Goal: Task Accomplishment & Management: Manage account settings

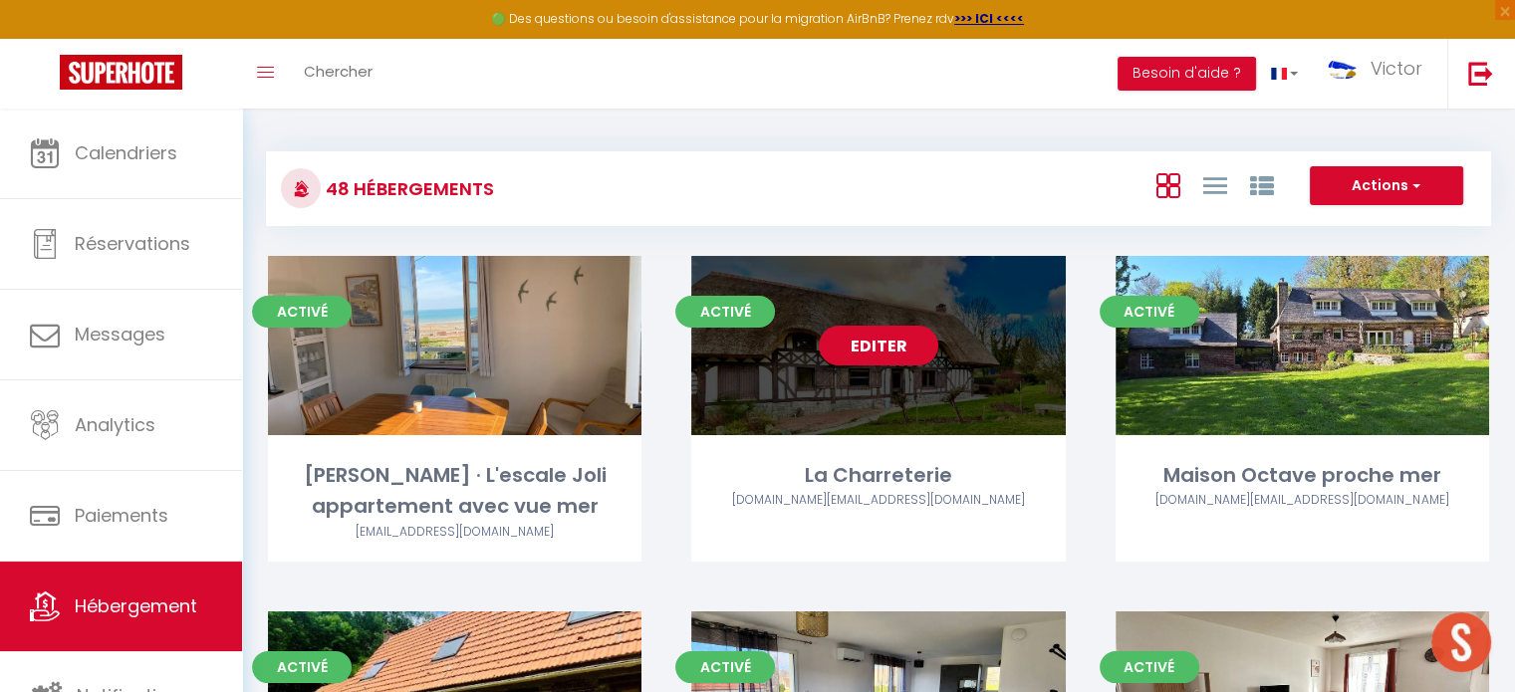
click at [853, 416] on div "Editer" at bounding box center [877, 345] width 373 height 179
select select "3"
select select "2"
select select "1"
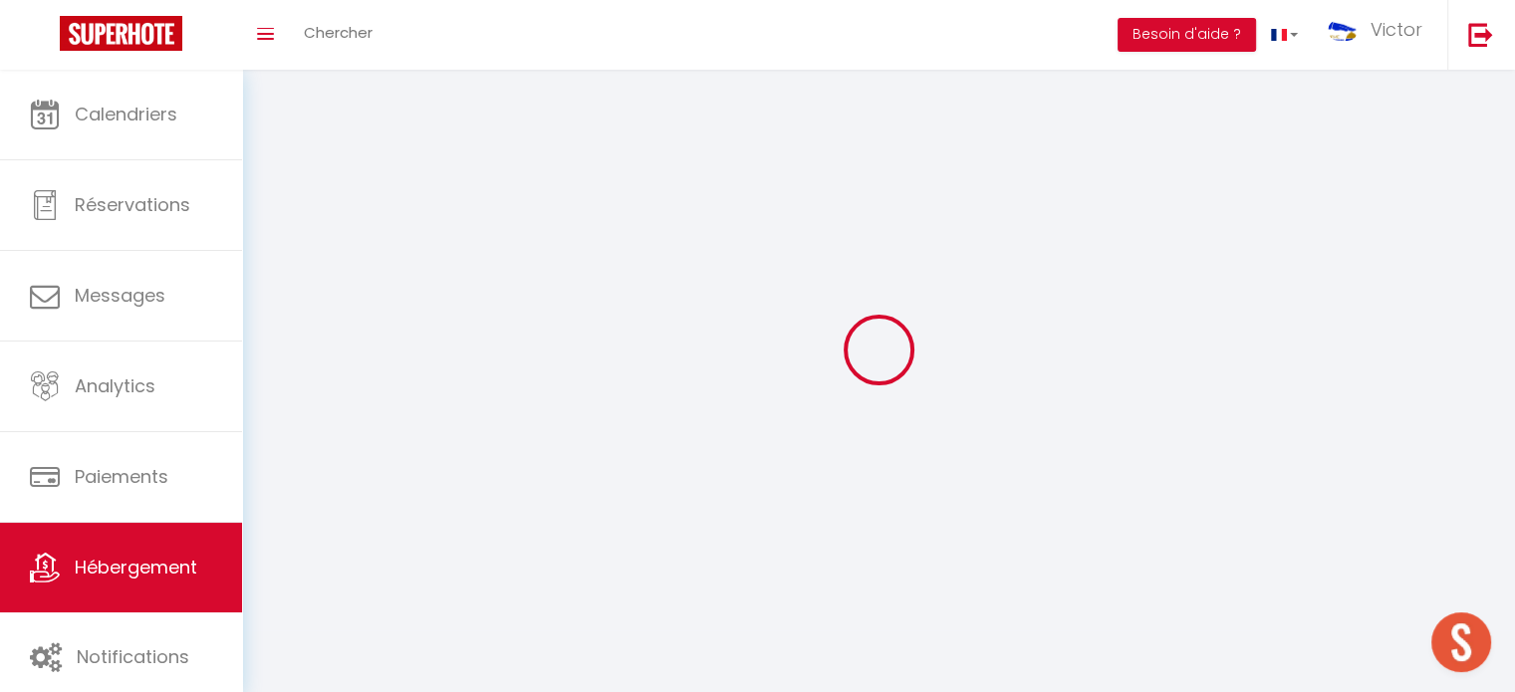
select select
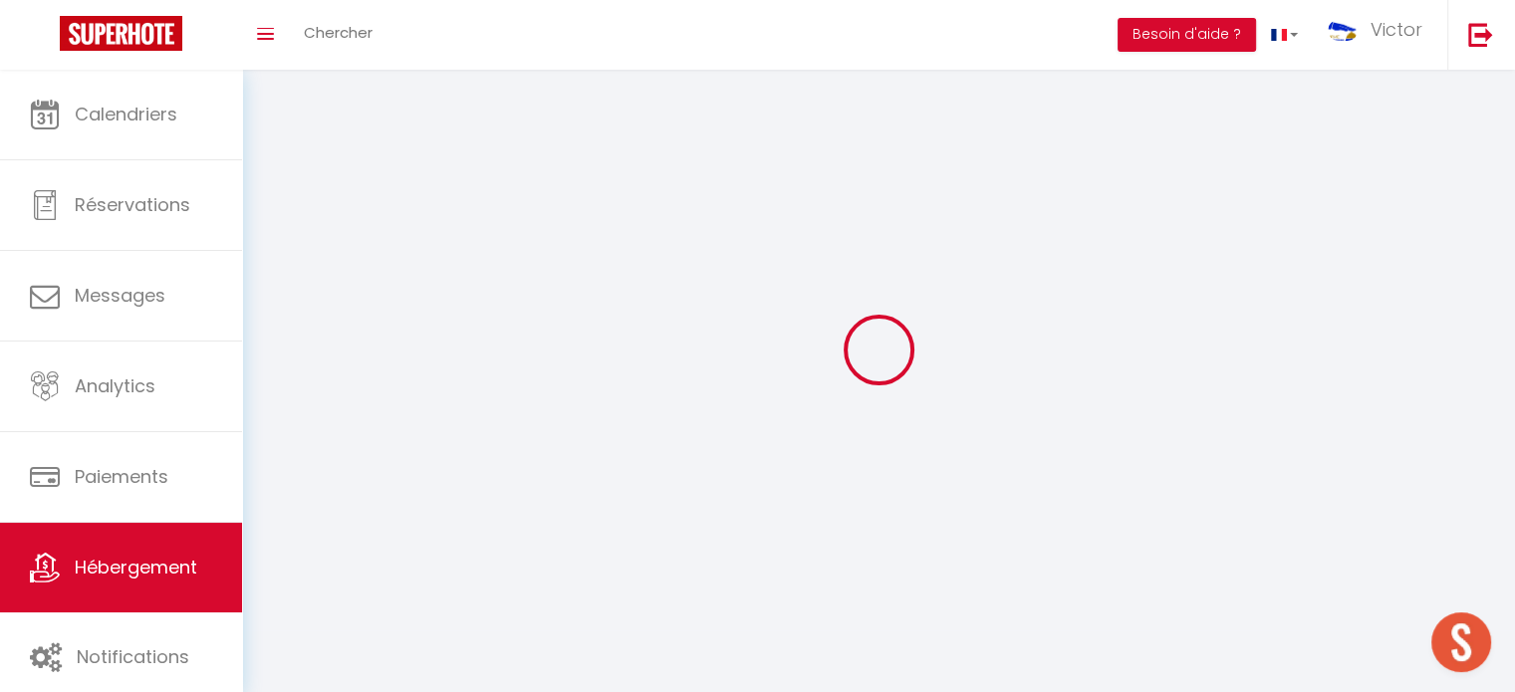
select select
checkbox input "false"
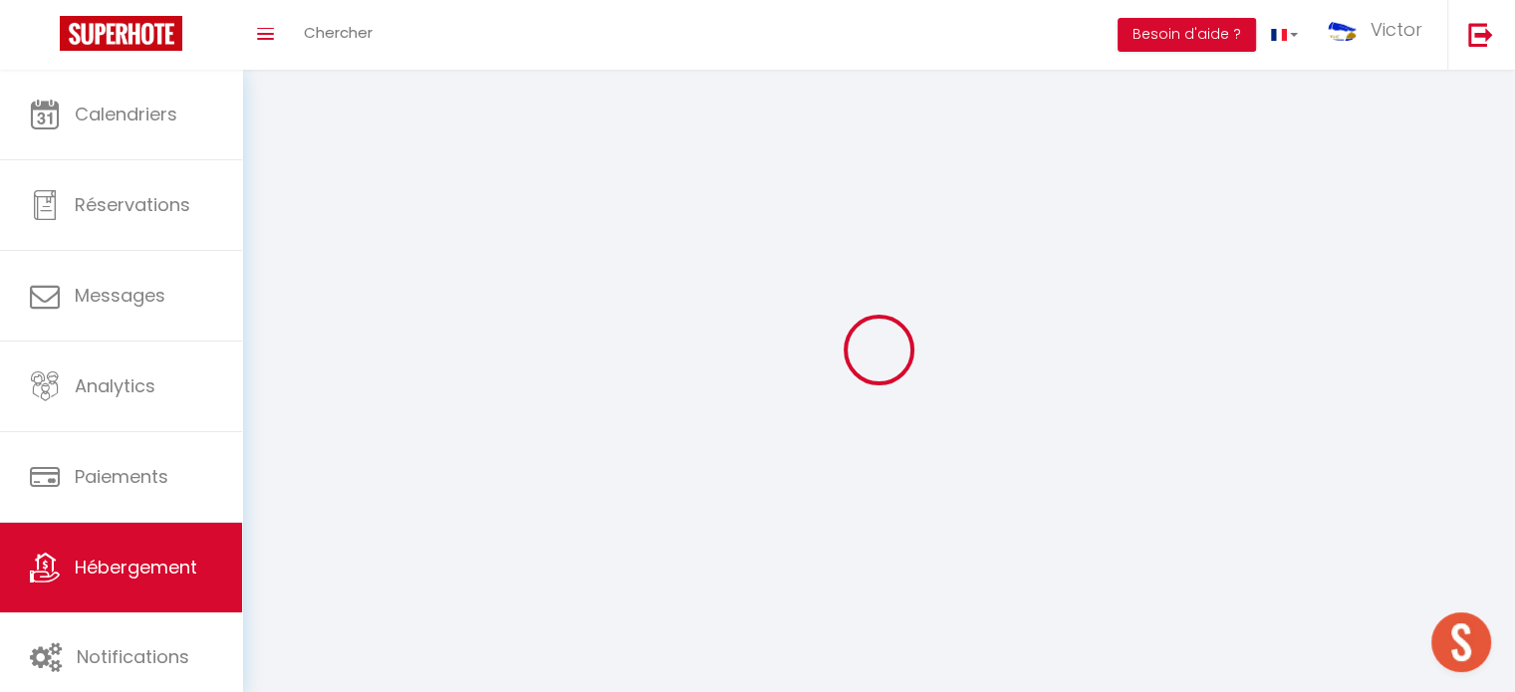
select select
select select "1"
select select "28"
select select
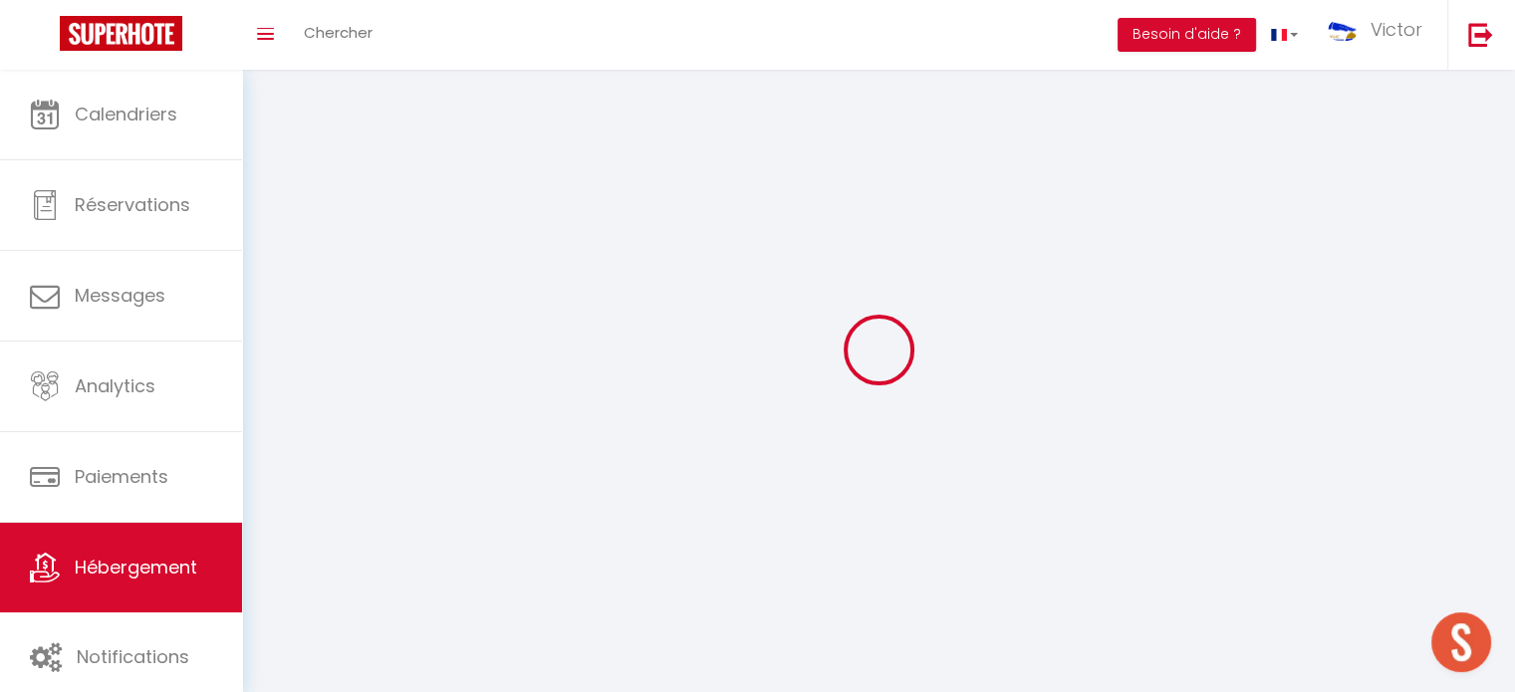
select select
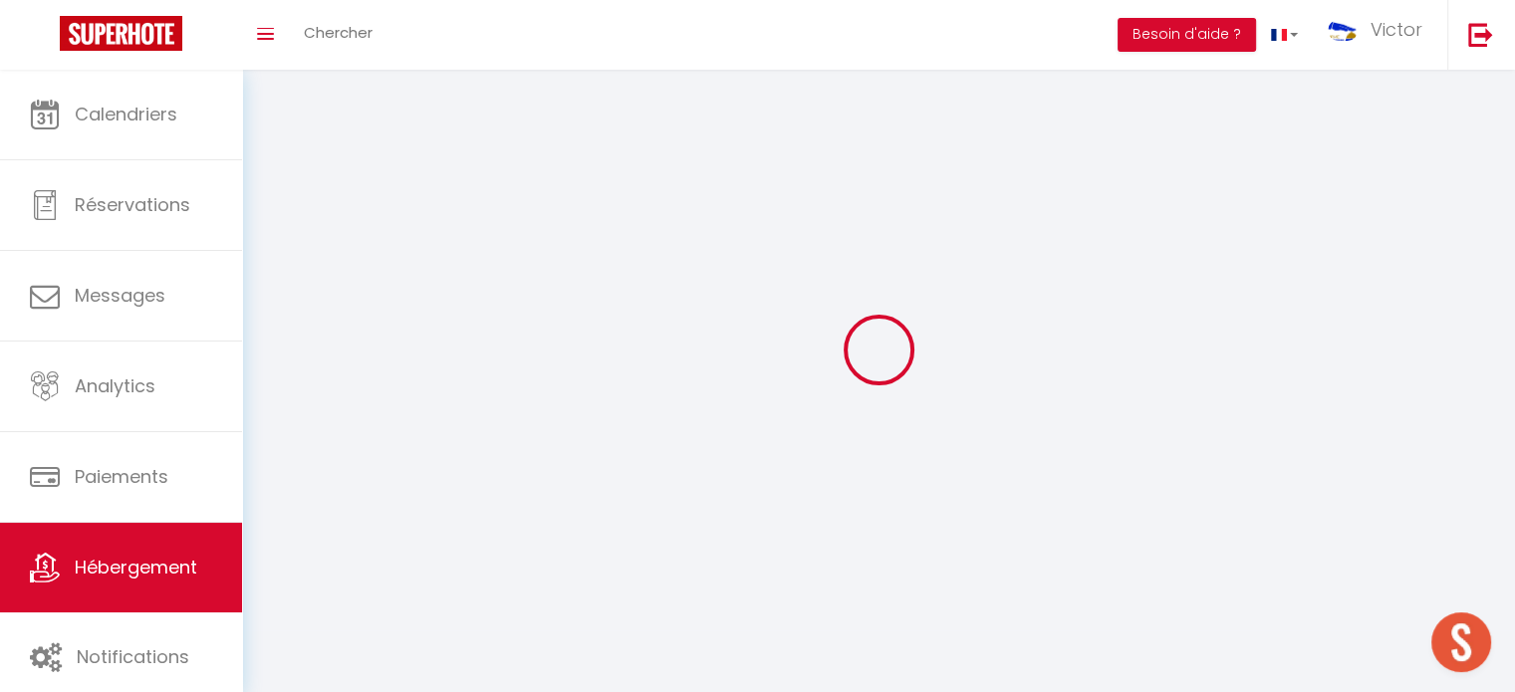
checkbox input "false"
select select
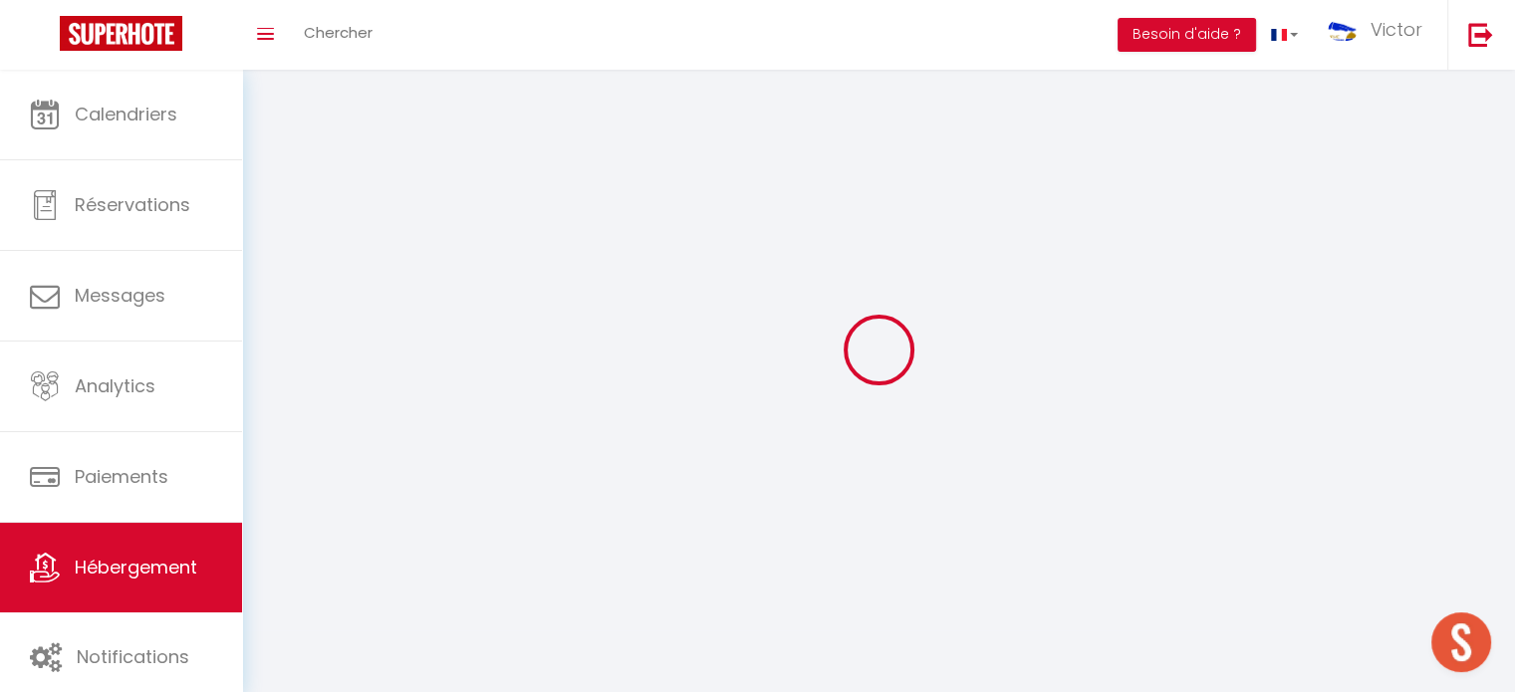
select select
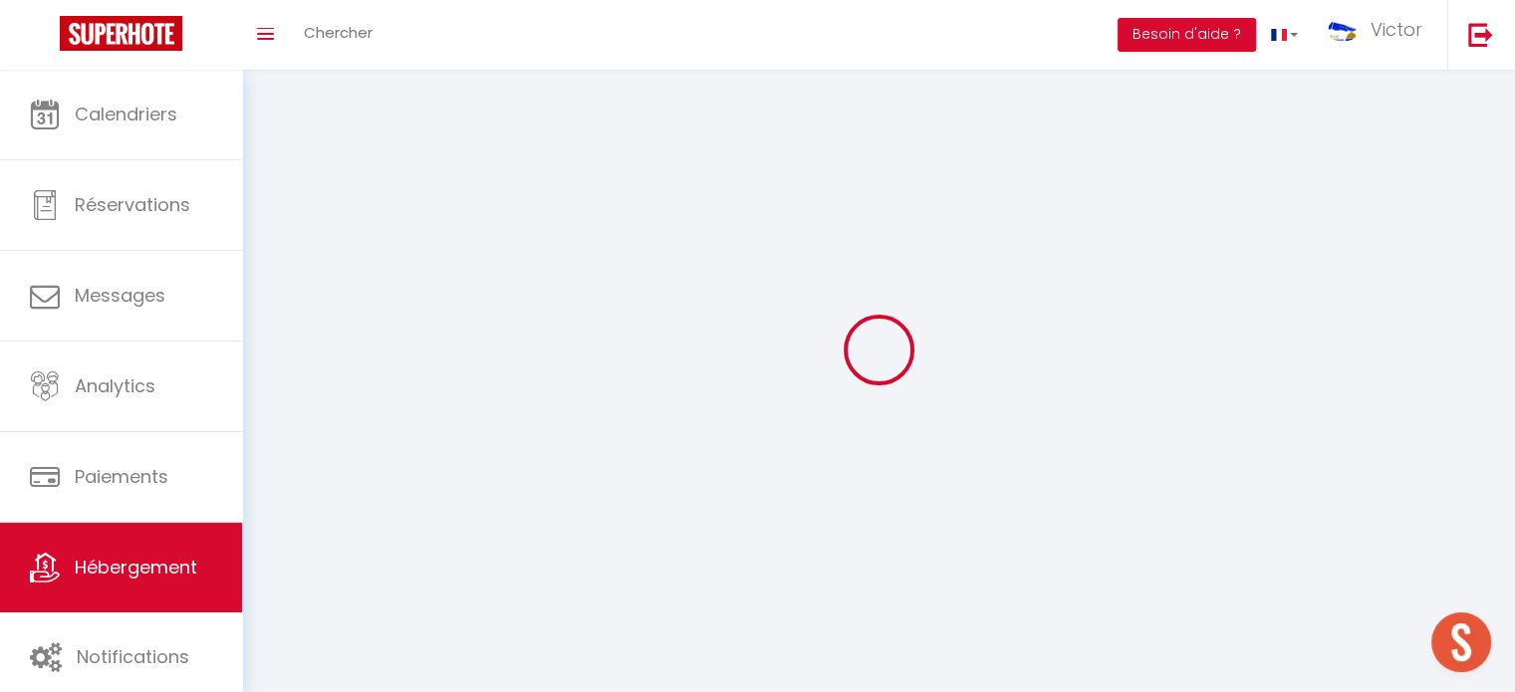
select select
checkbox input "false"
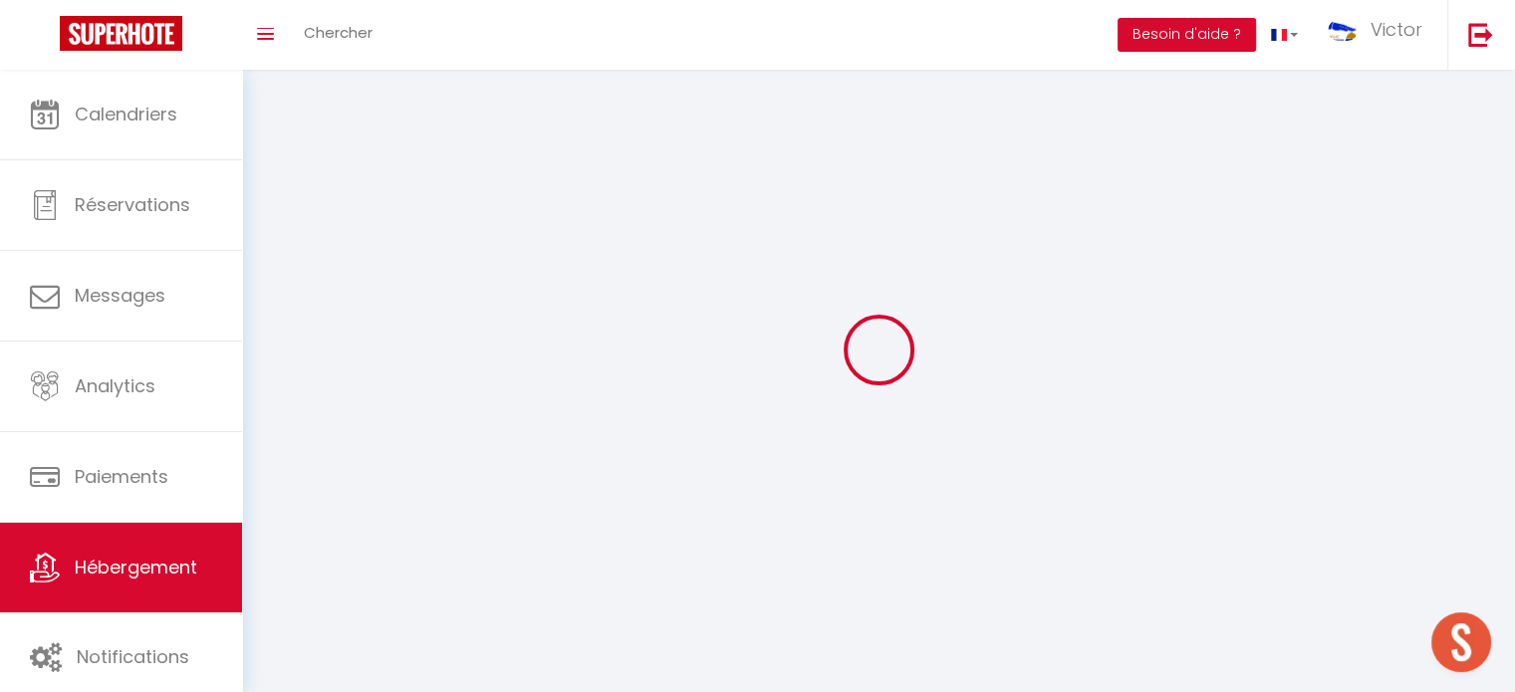
checkbox input "false"
select select
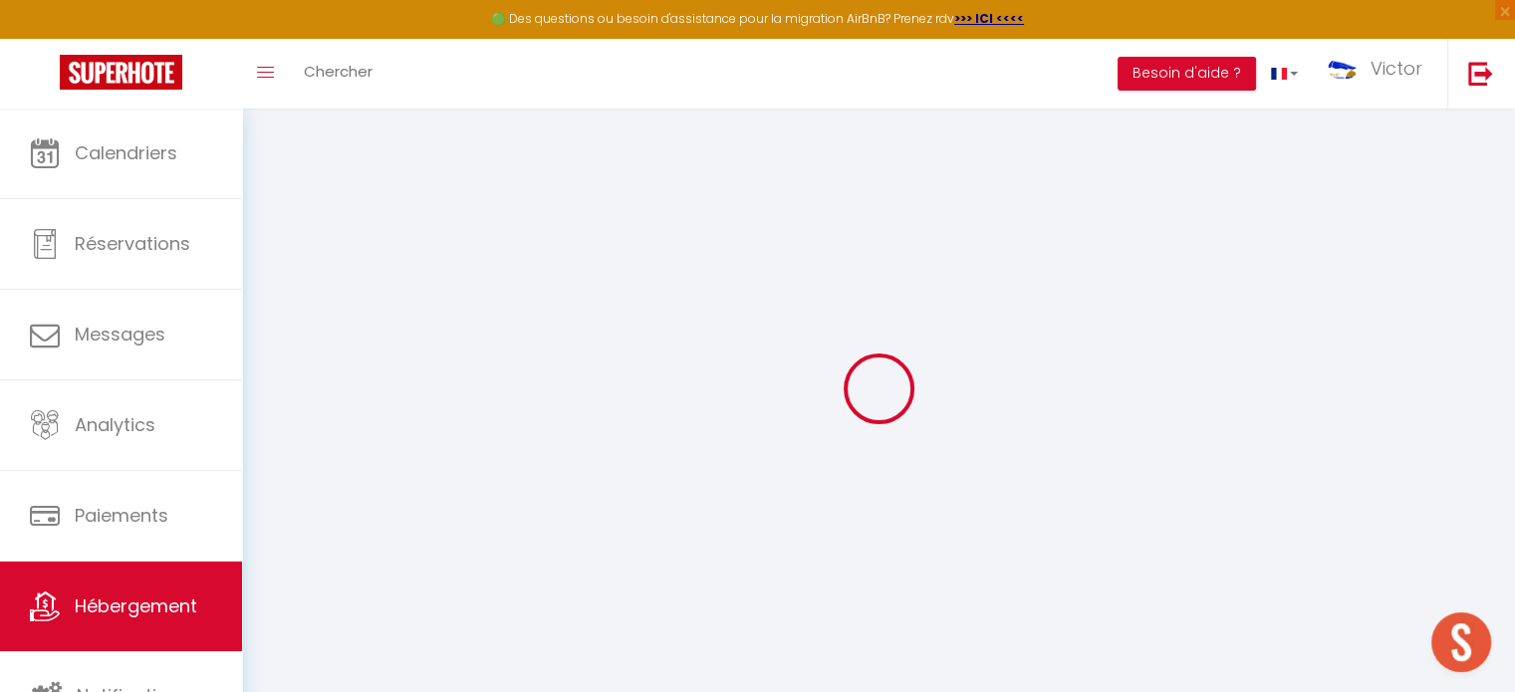
select select
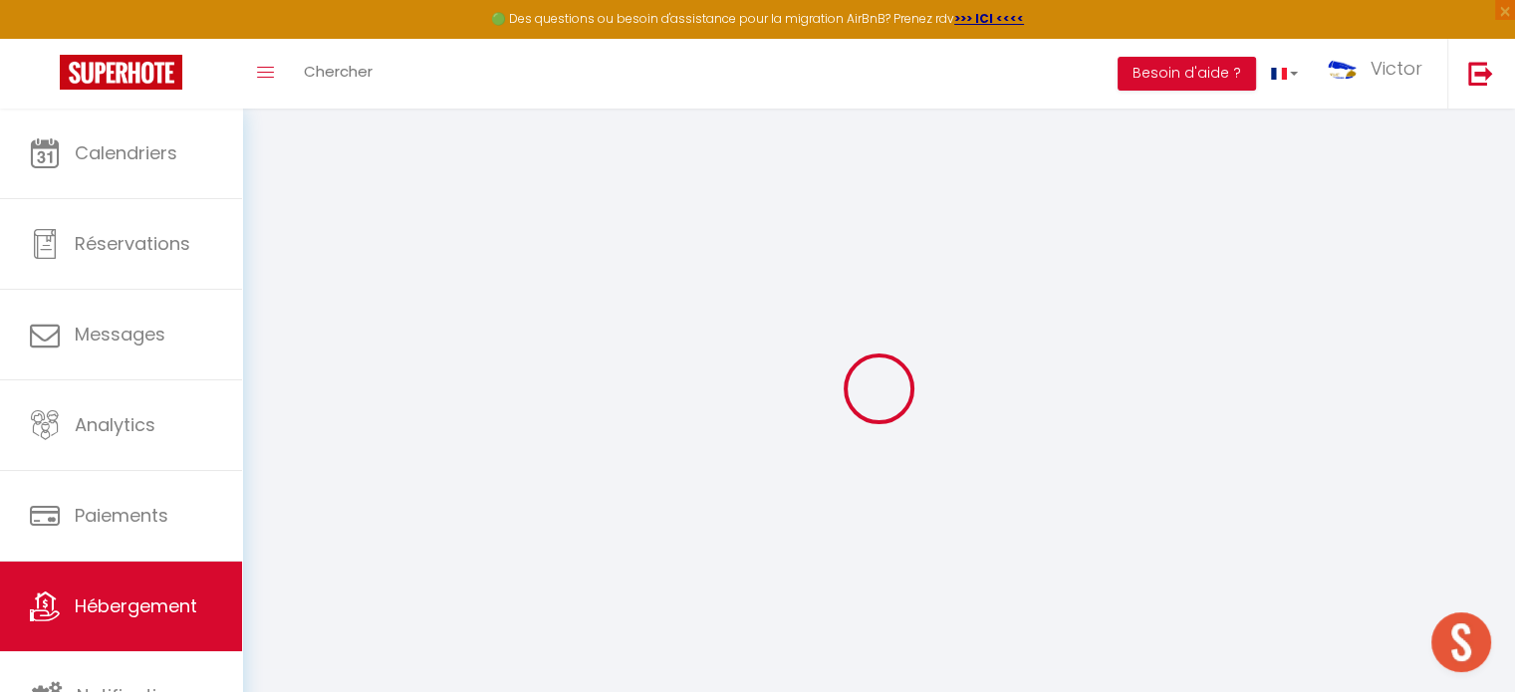
select select
checkbox input "false"
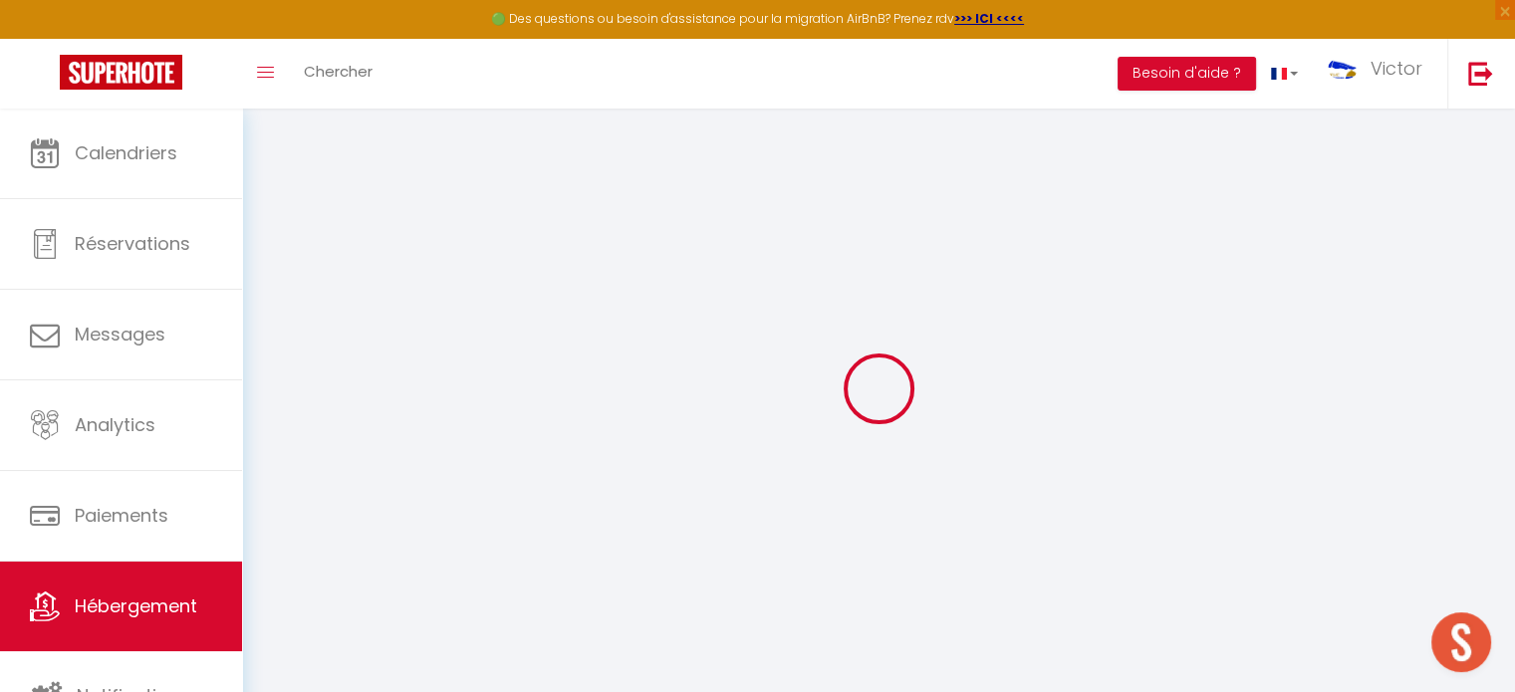
select select
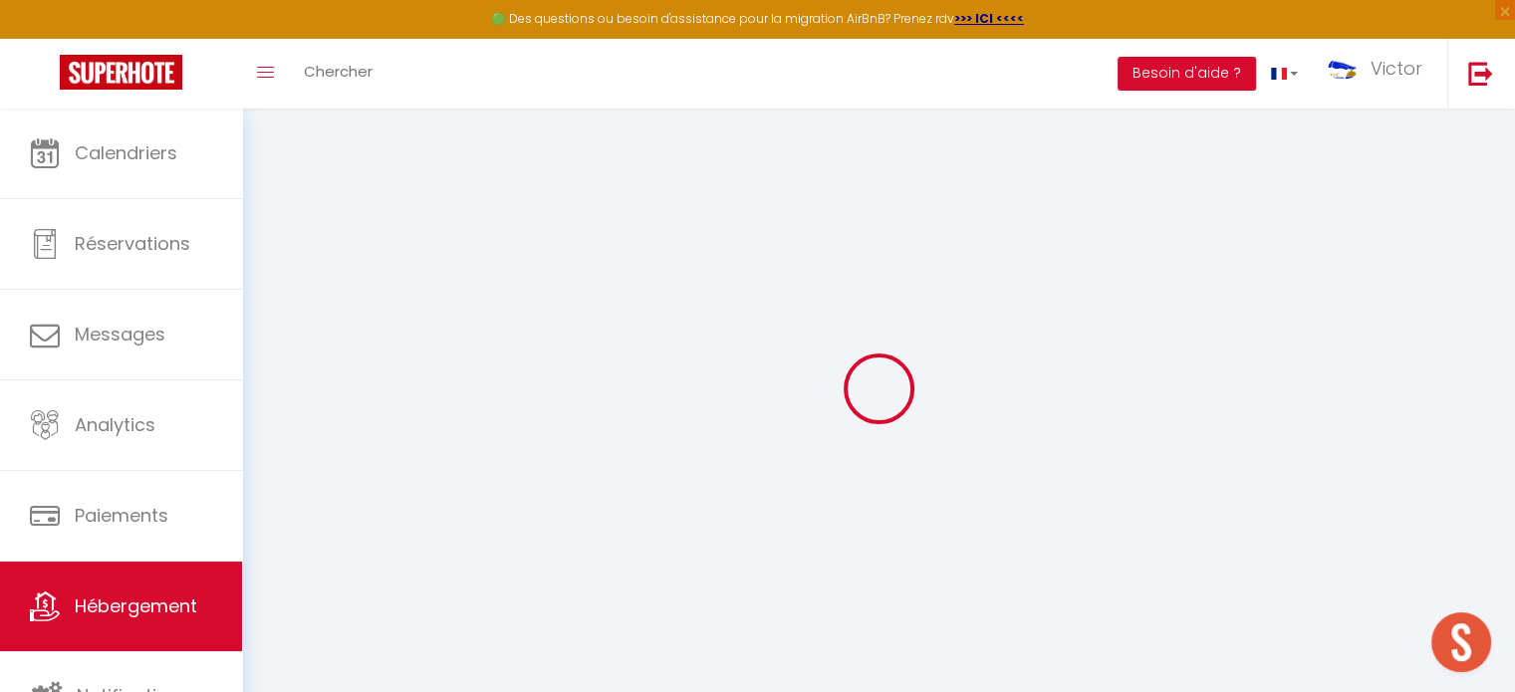
select select
checkbox input "false"
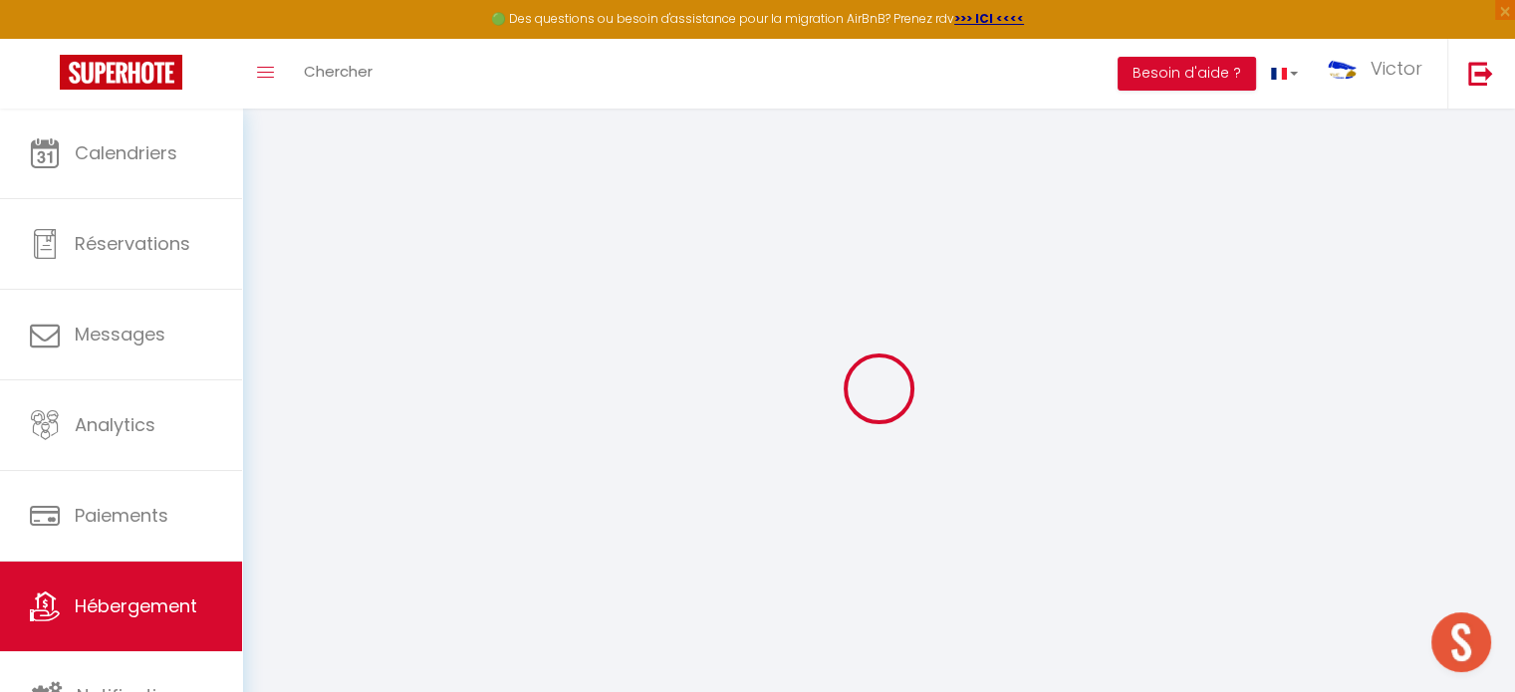
checkbox input "false"
select select
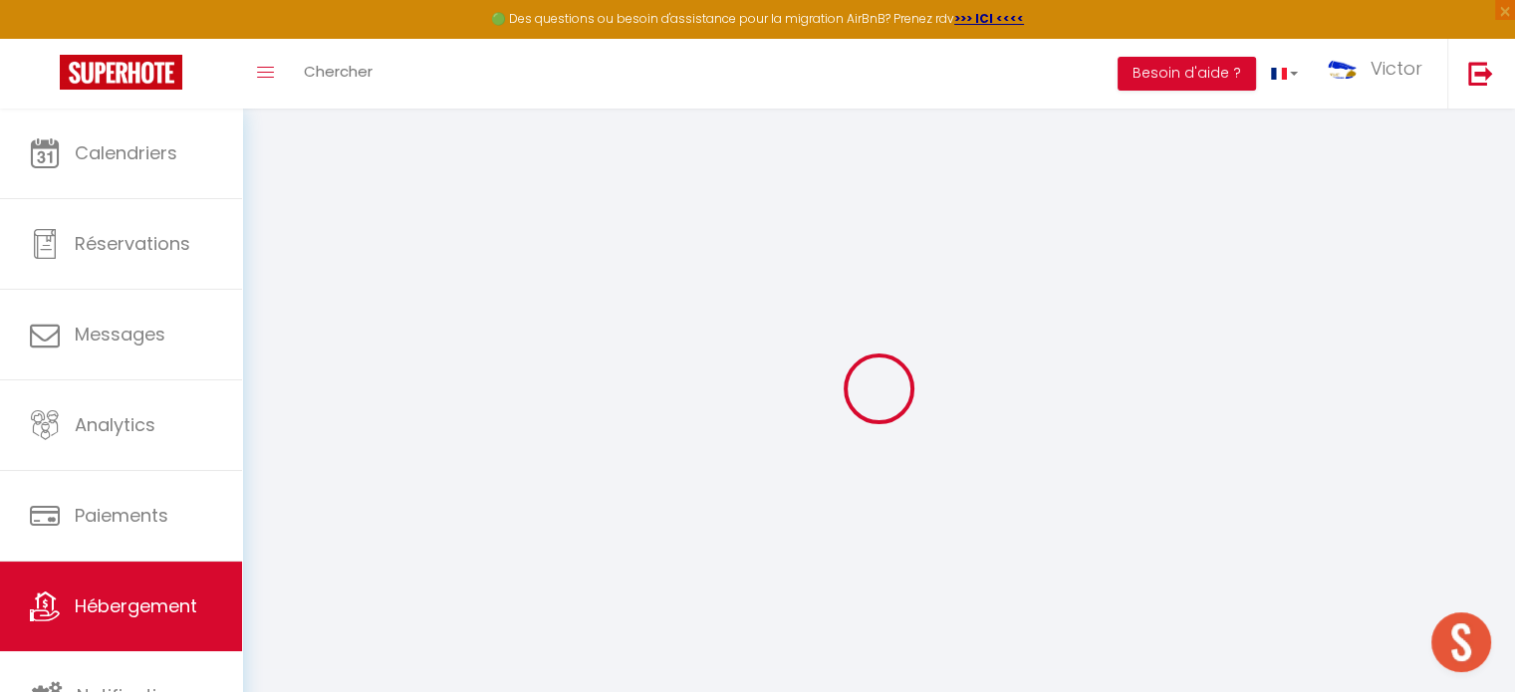
select select
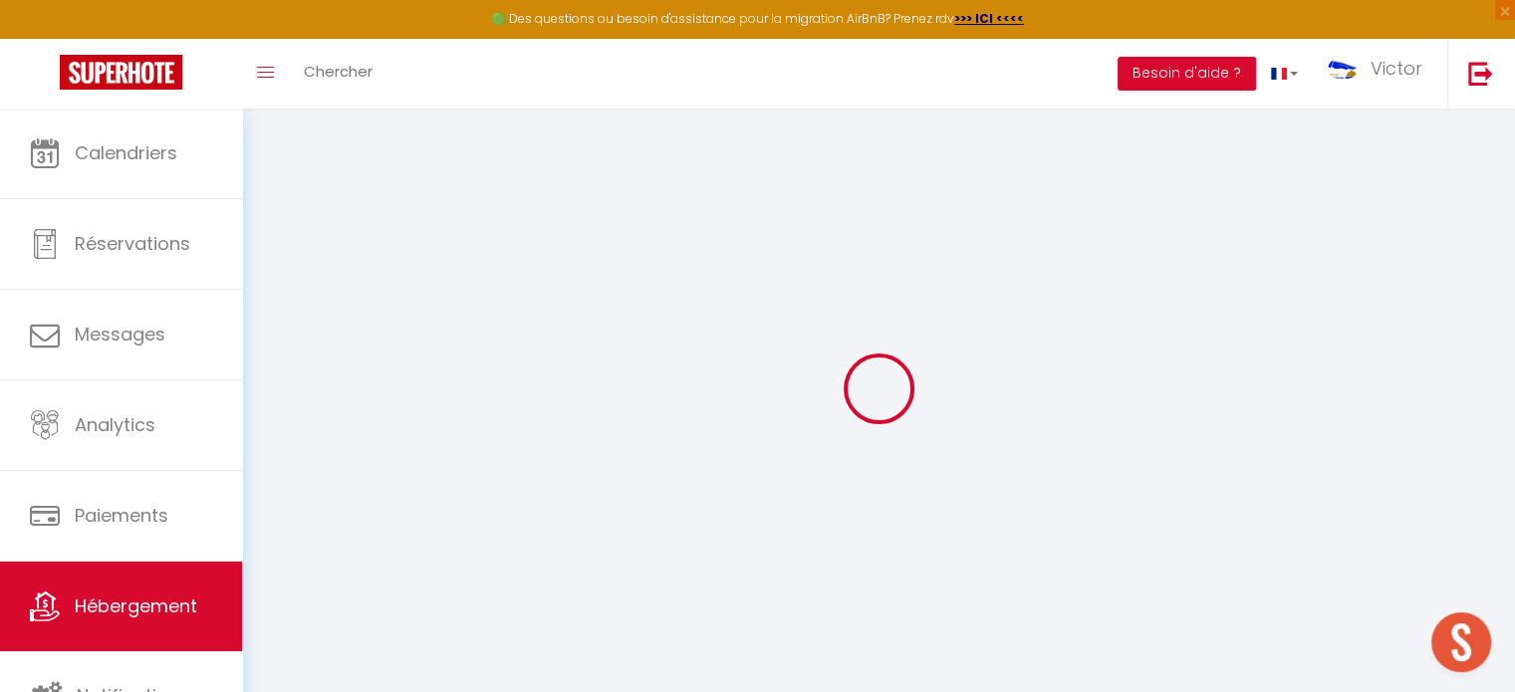
checkbox input "false"
select select
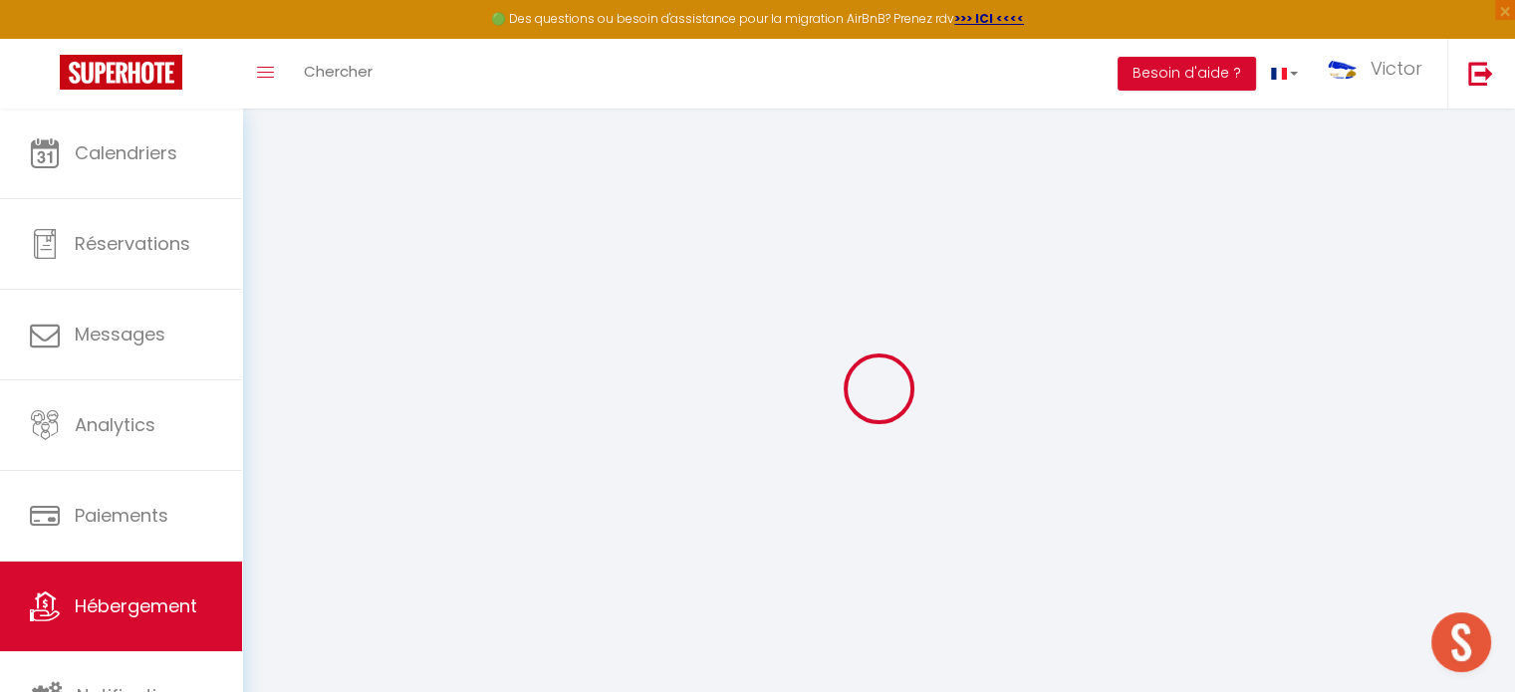
select select
type input "La Charreterie"
type input "[PERSON_NAME]"
select select "7"
select select "3"
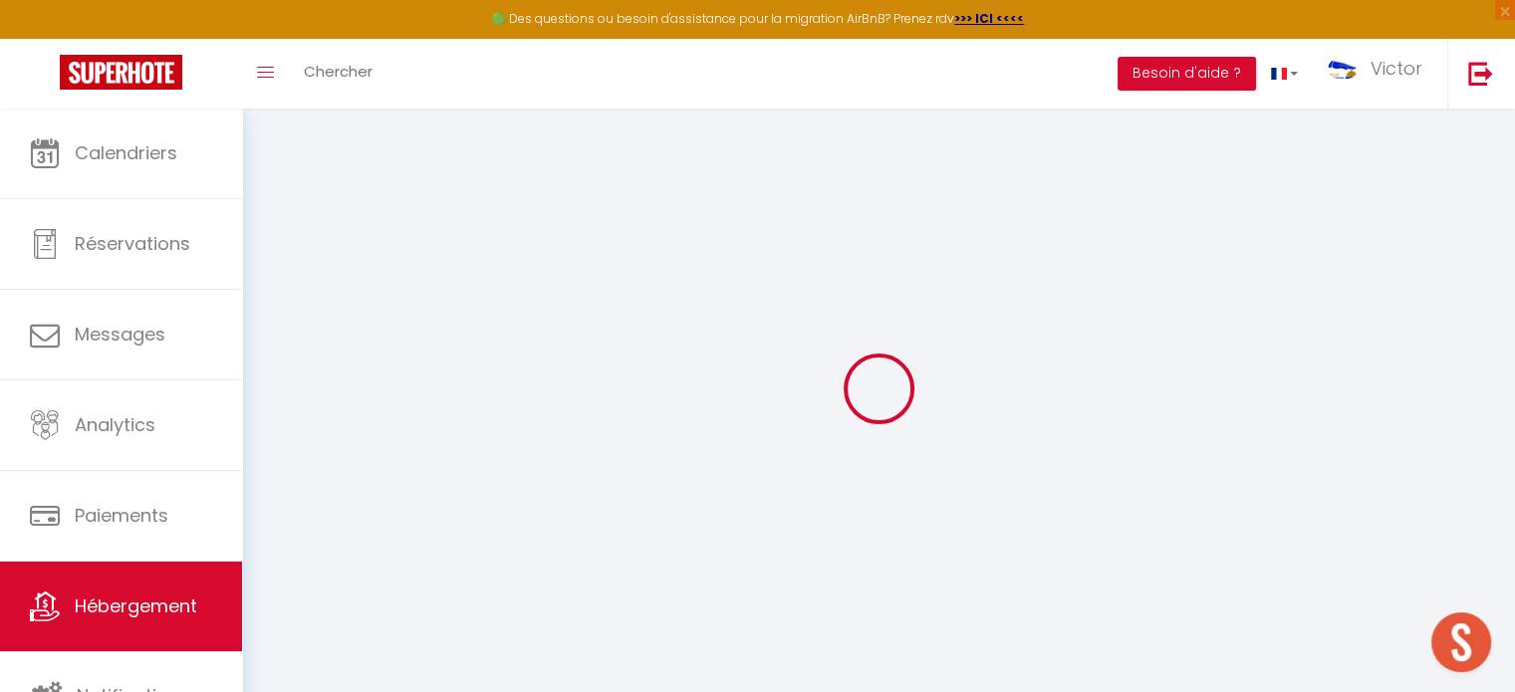
type input "160"
type input "120"
select select
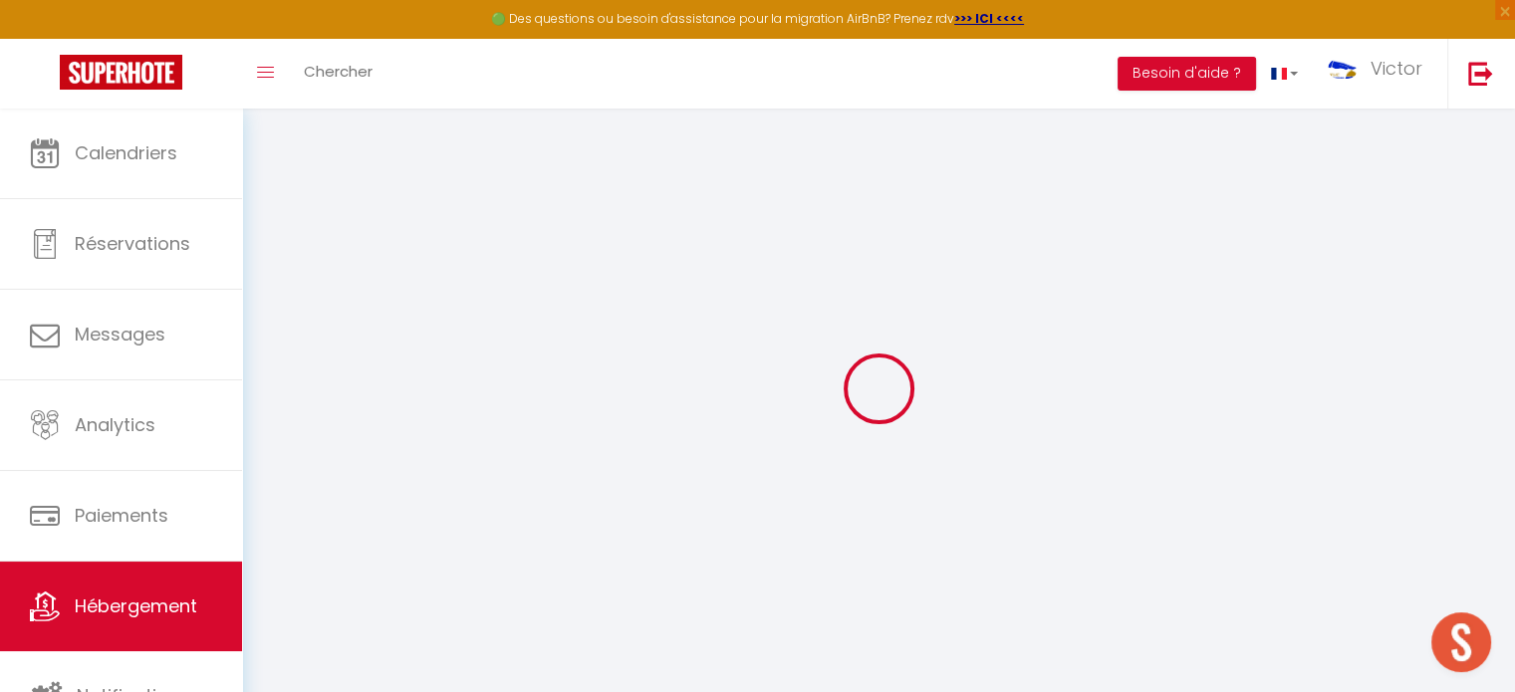
select select
type input "76730"
type input "[GEOGRAPHIC_DATA]"
type input "[DOMAIN_NAME][EMAIL_ADDRESS][DOMAIN_NAME]"
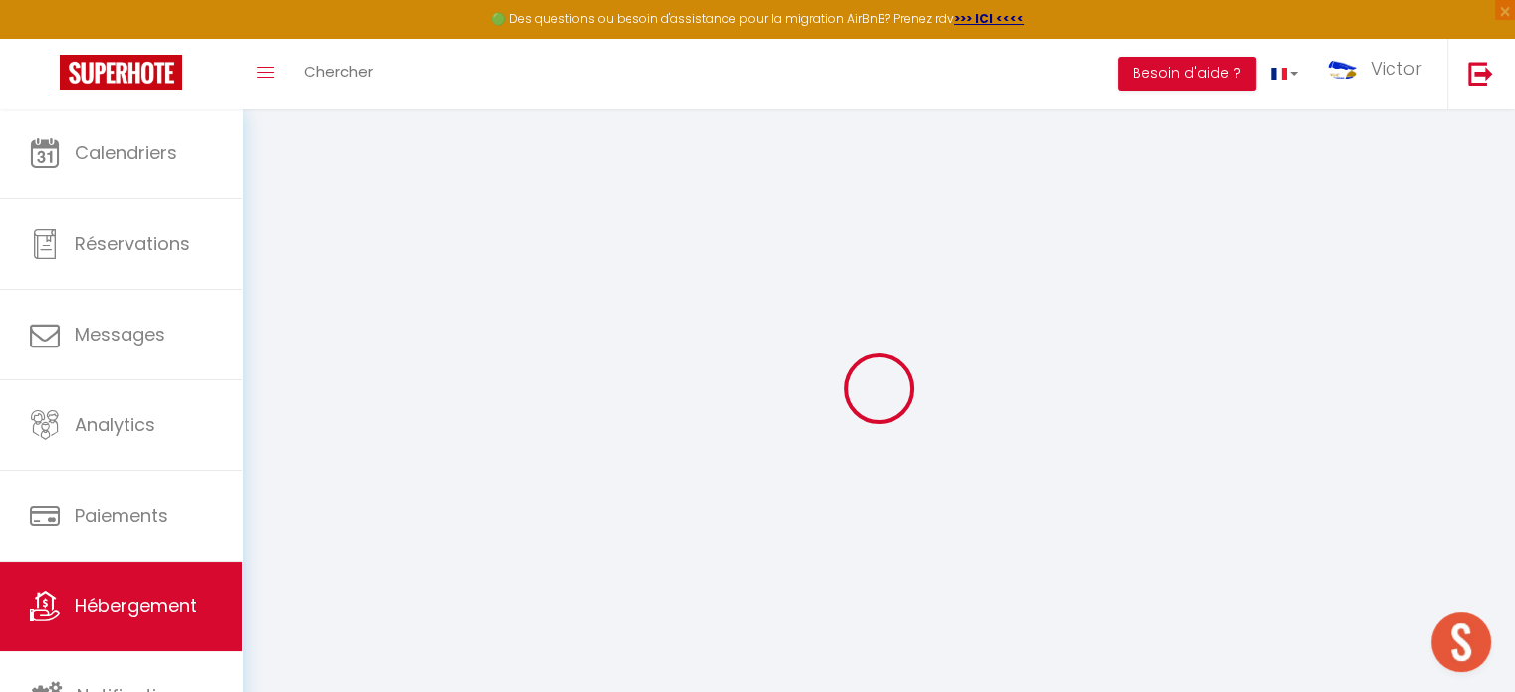
select select
checkbox input "false"
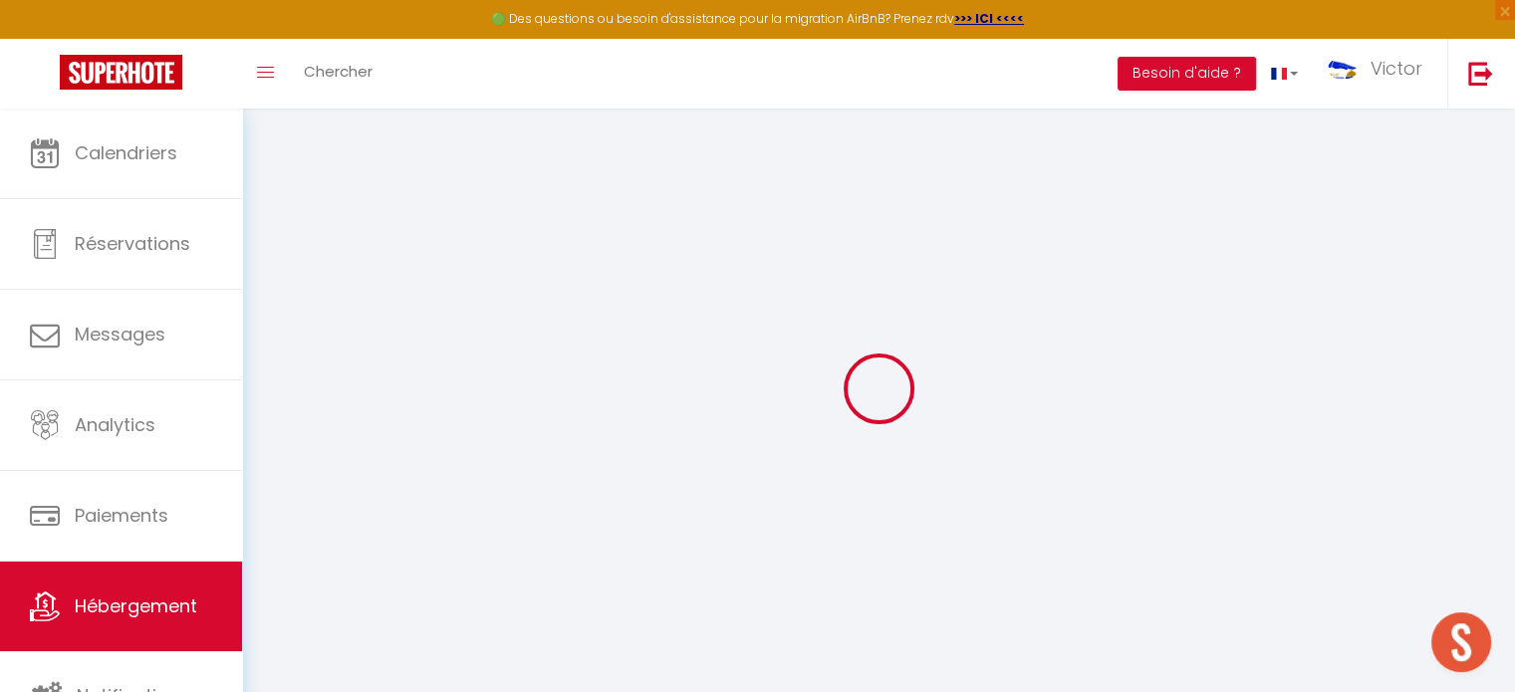
type input "0"
select select
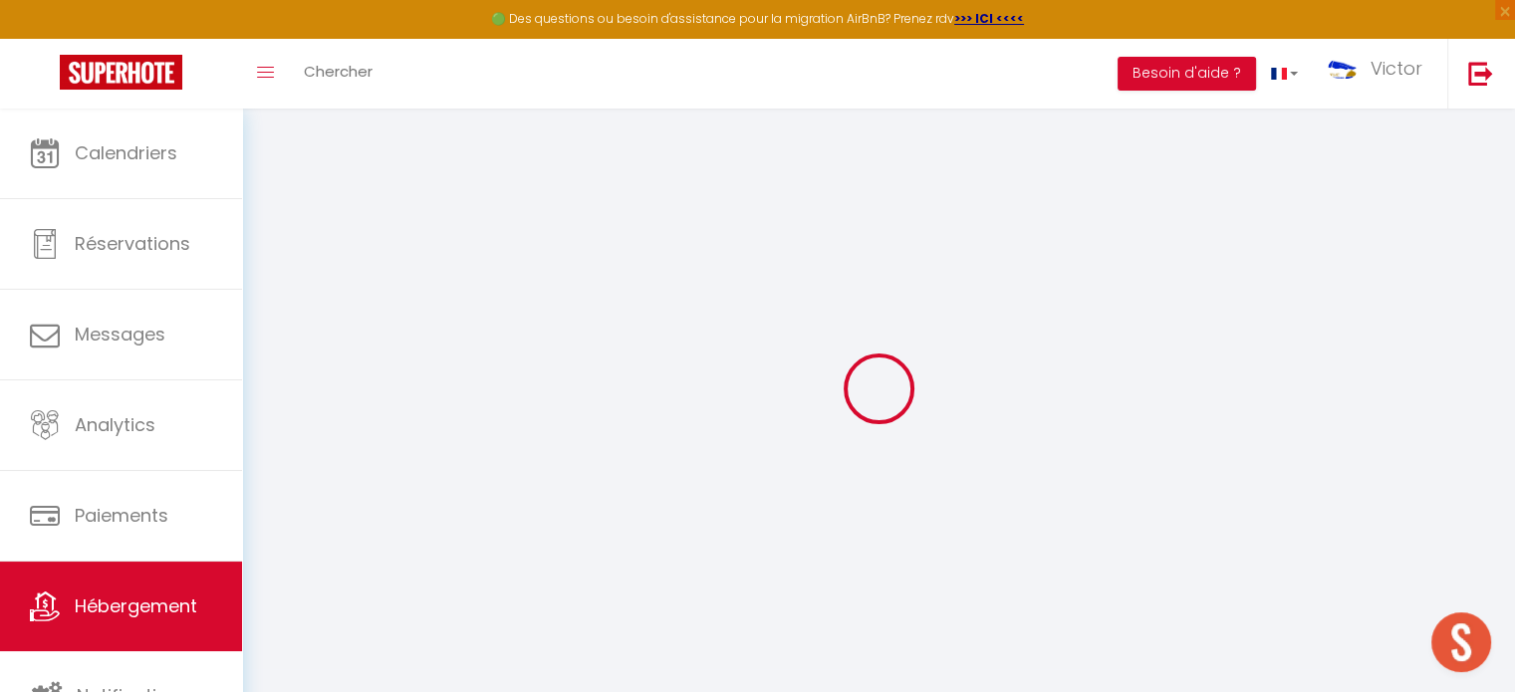
select select
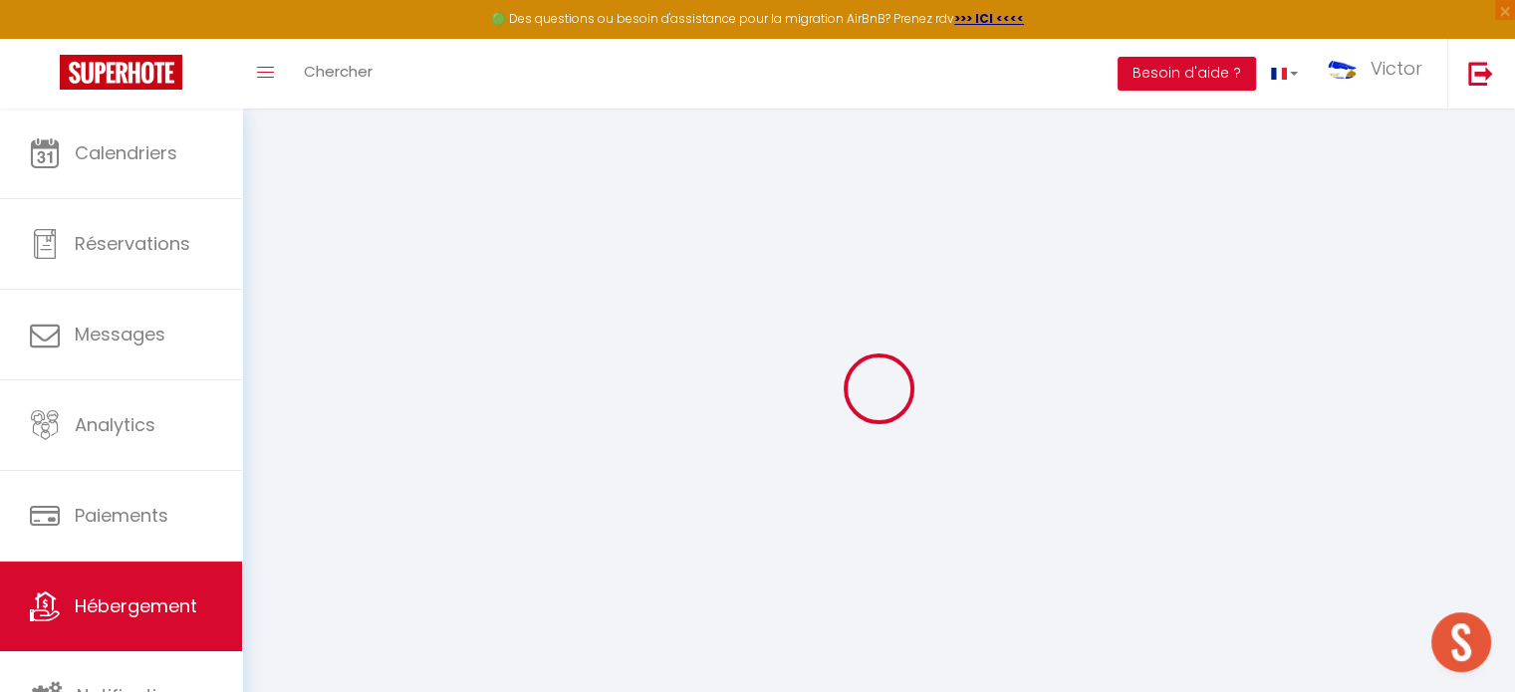
checkbox input "false"
select select
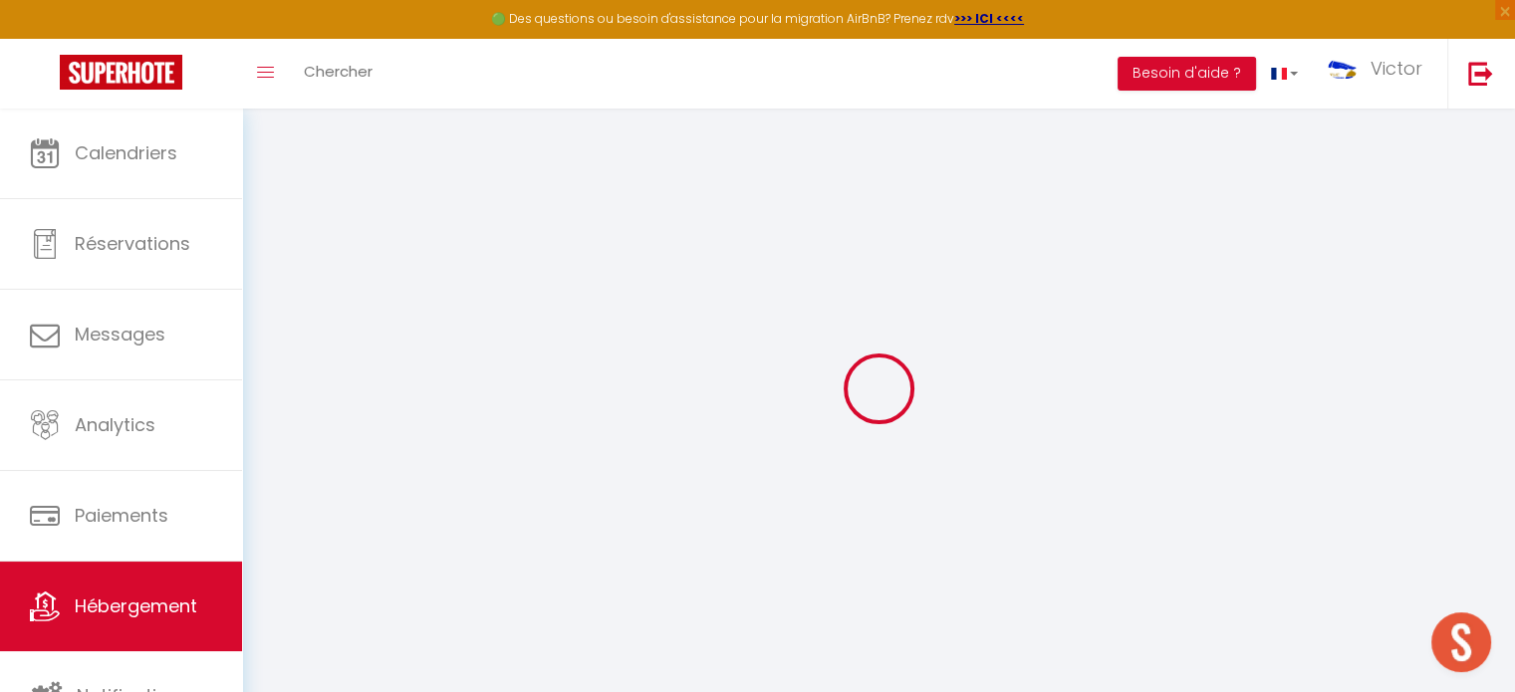
checkbox input "false"
select select "14:00"
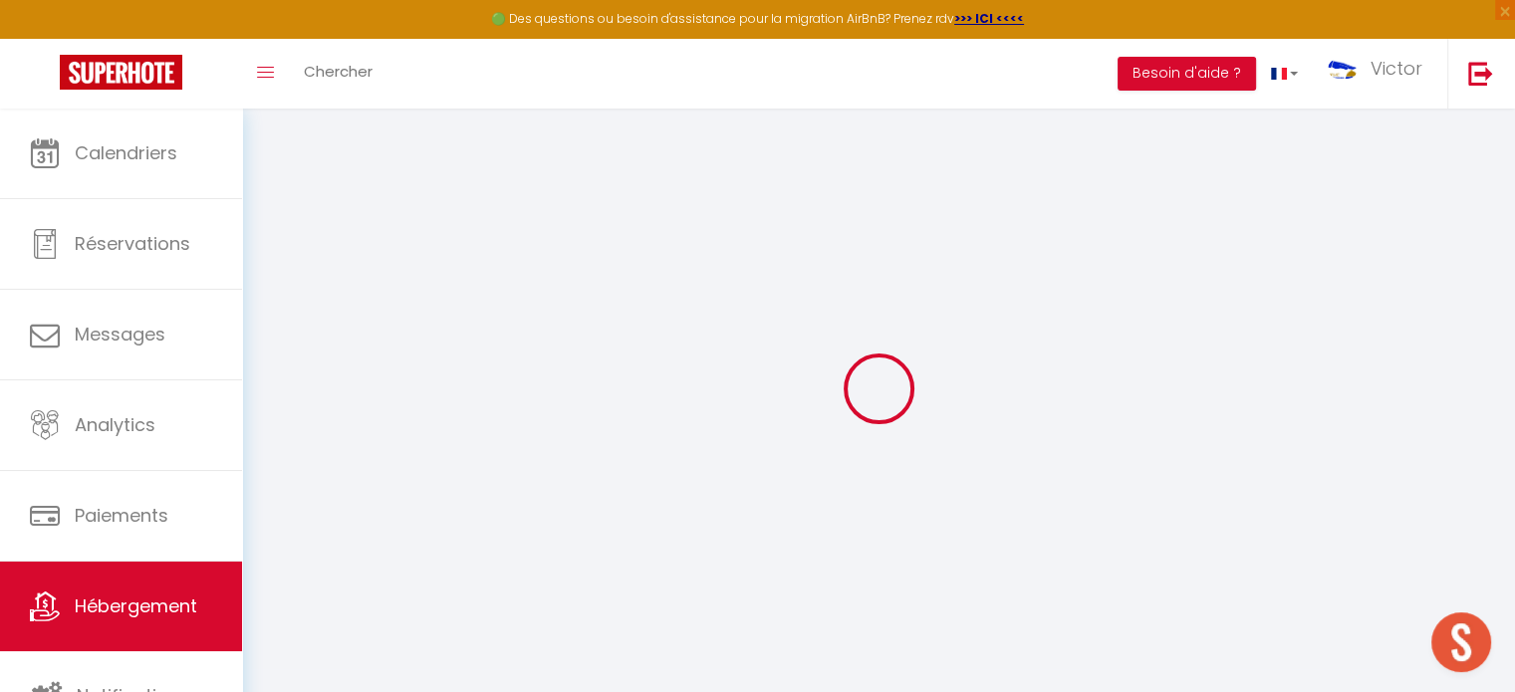
select select
select select "11:00"
select select "30"
select select "120"
select select
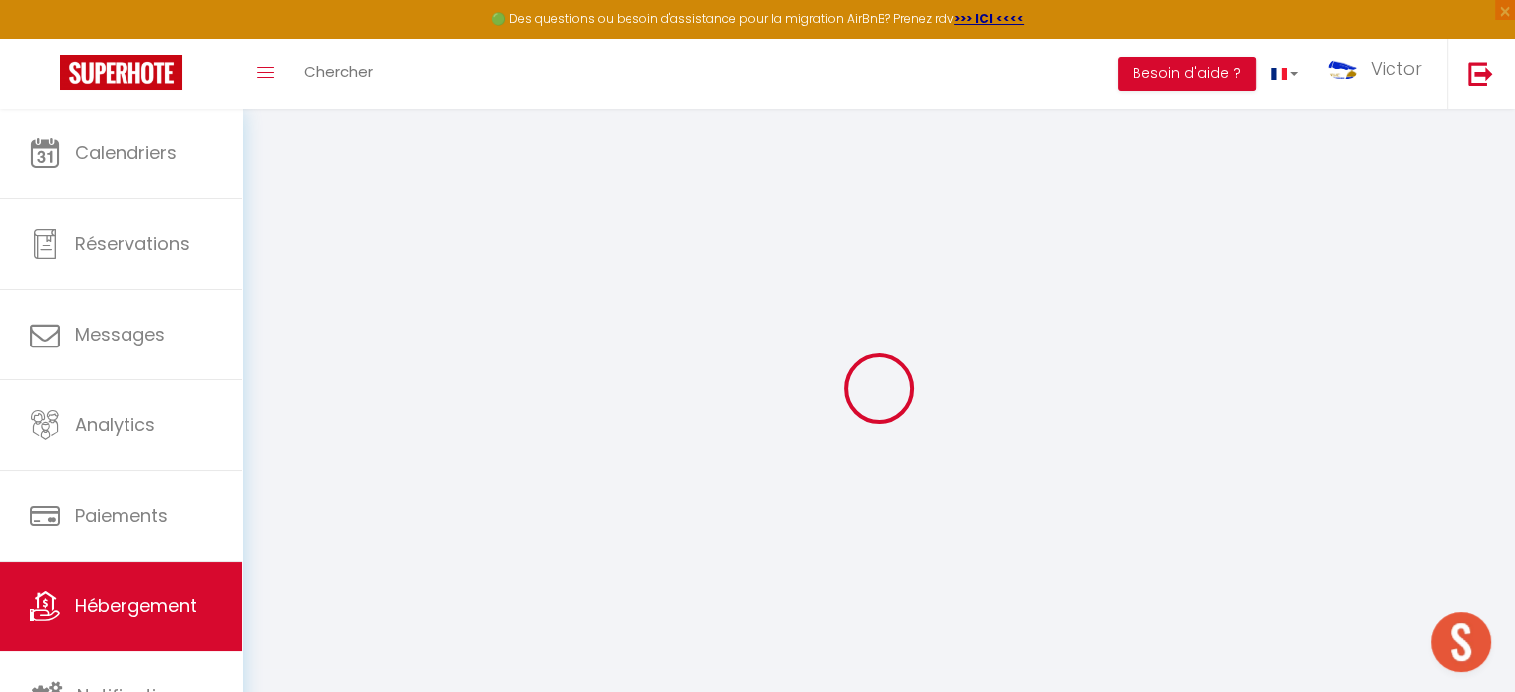
select select
checkbox input "false"
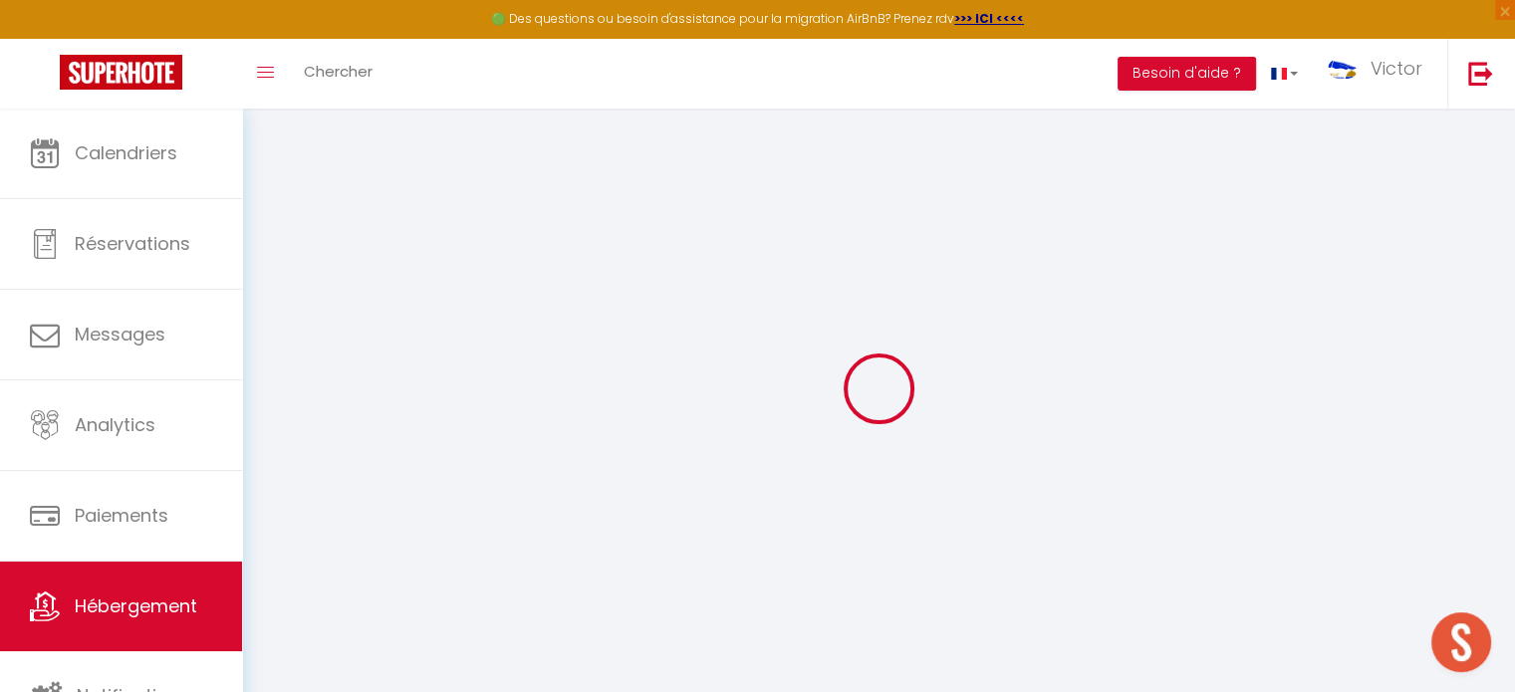
select select
checkbox input "false"
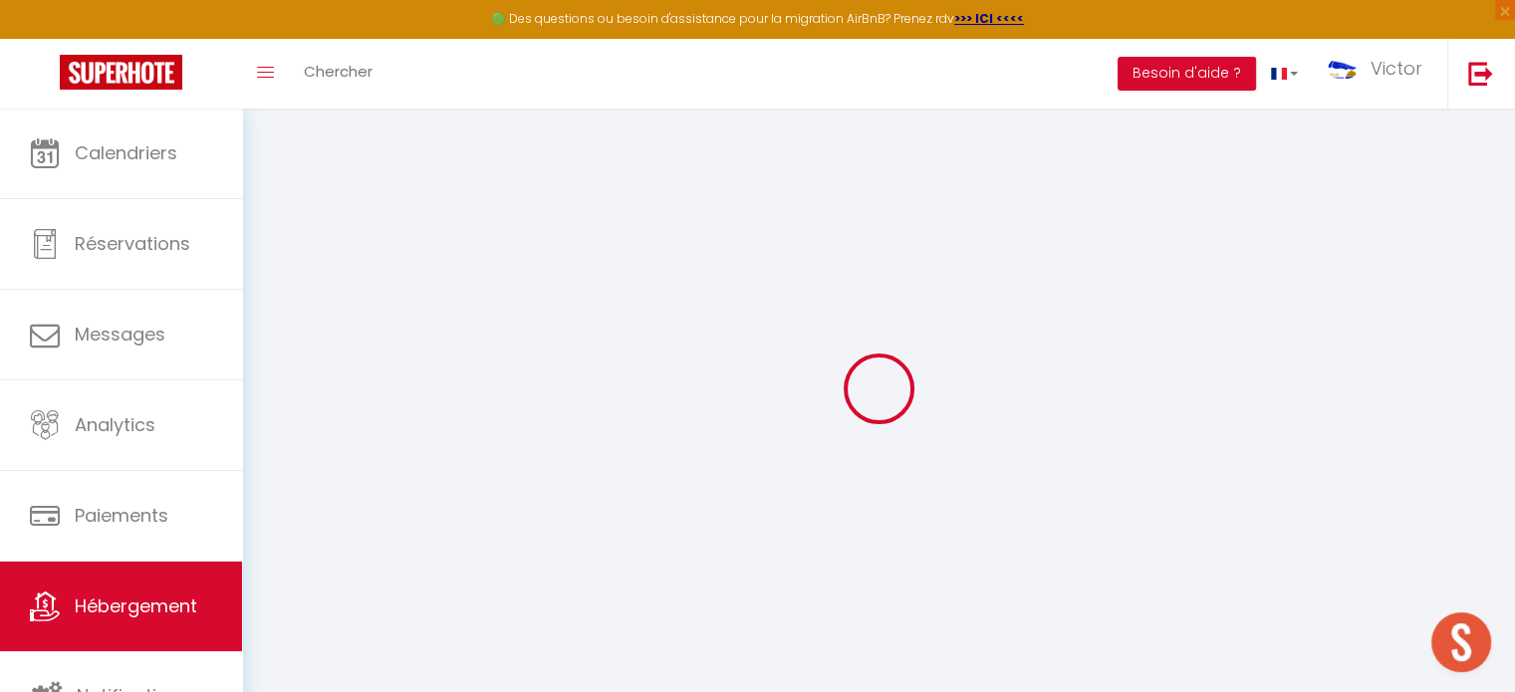
checkbox input "false"
select select
checkbox input "false"
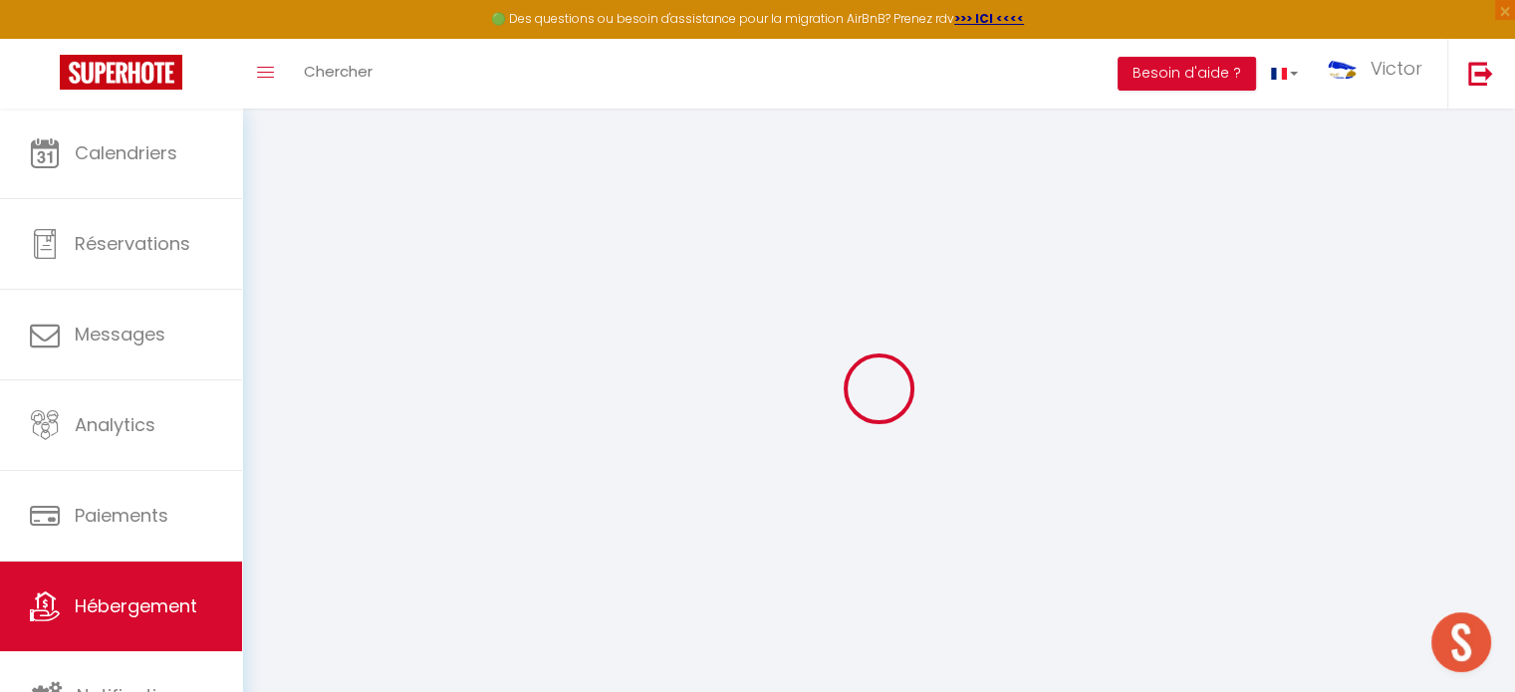
checkbox input "false"
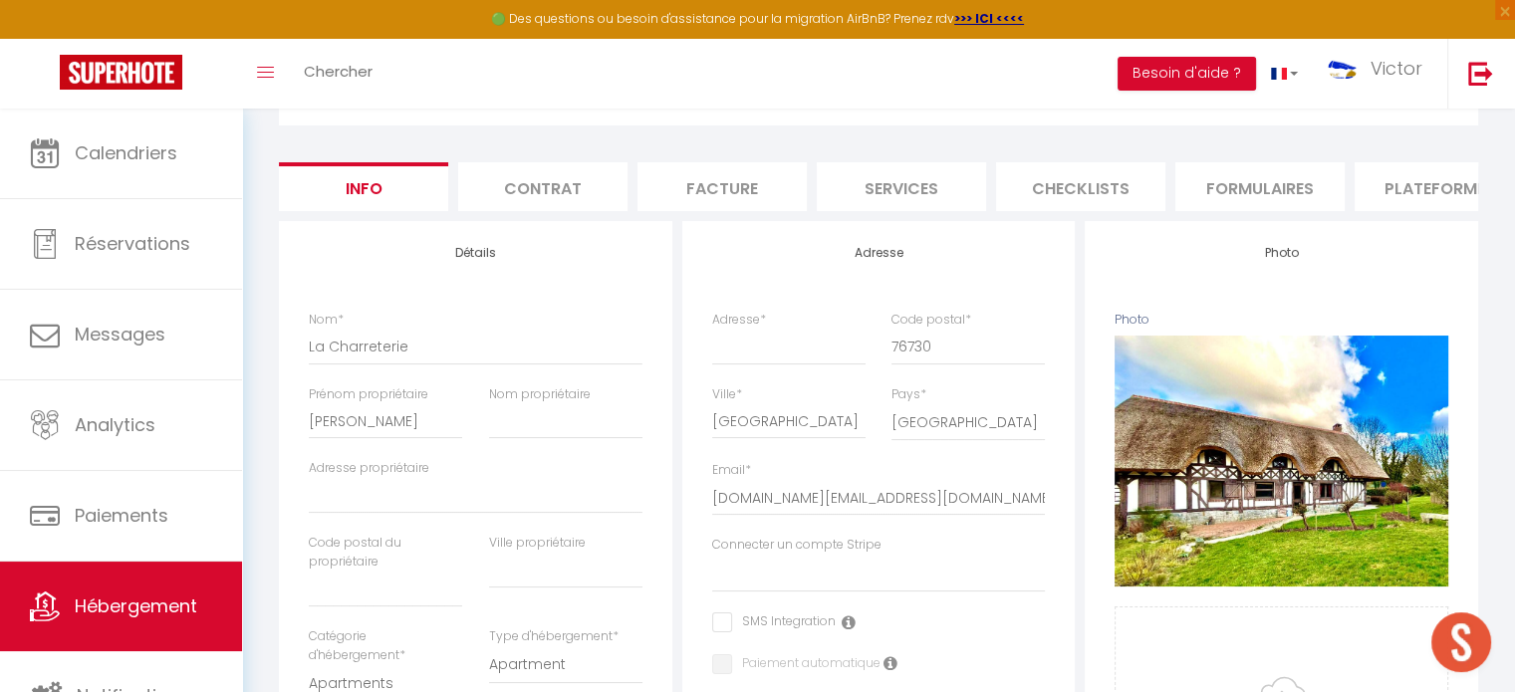
scroll to position [199, 0]
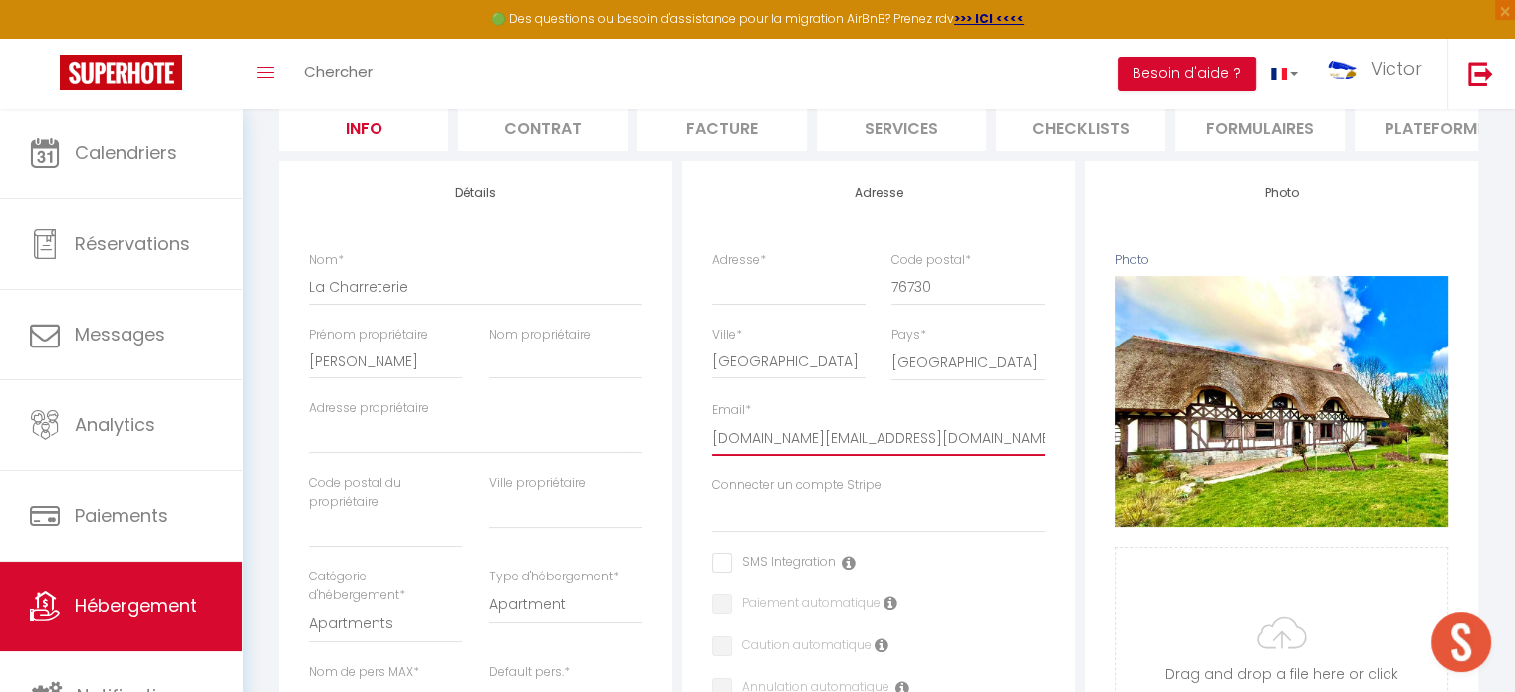
drag, startPoint x: 919, startPoint y: 452, endPoint x: 707, endPoint y: 432, distance: 213.1
click at [709, 437] on div "Email * [DOMAIN_NAME][EMAIL_ADDRESS][DOMAIN_NAME]" at bounding box center [879, 438] width 360 height 75
